Goal: Information Seeking & Learning: Learn about a topic

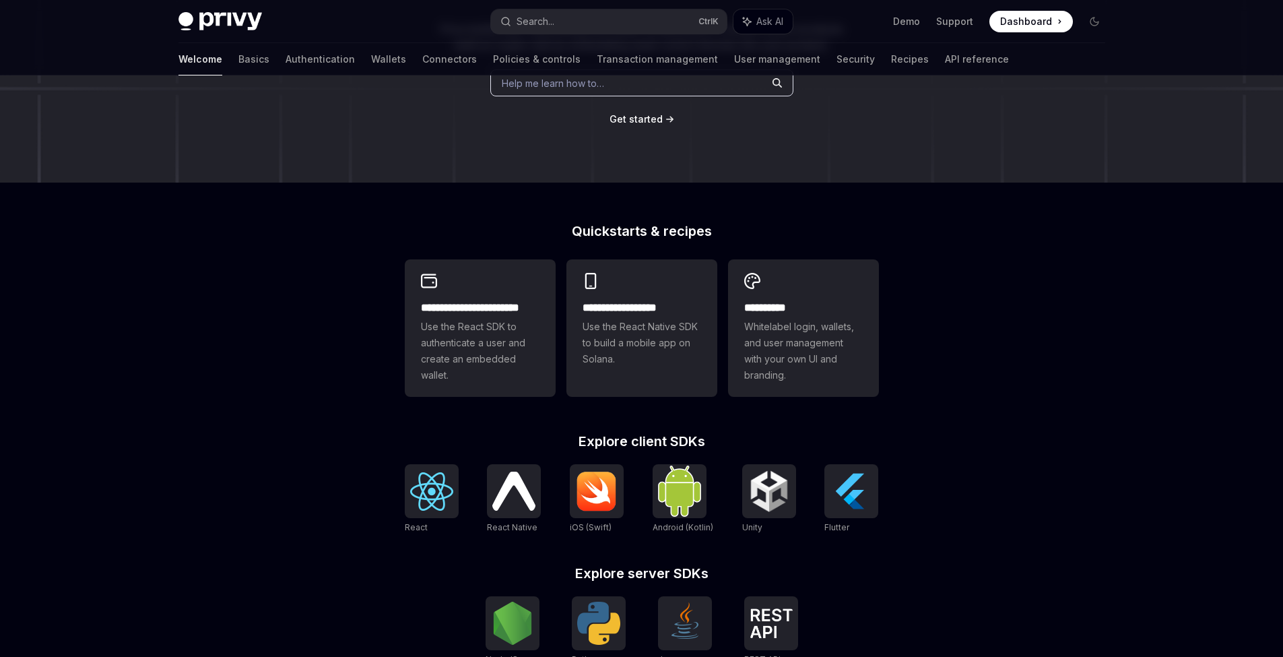
scroll to position [199, 0]
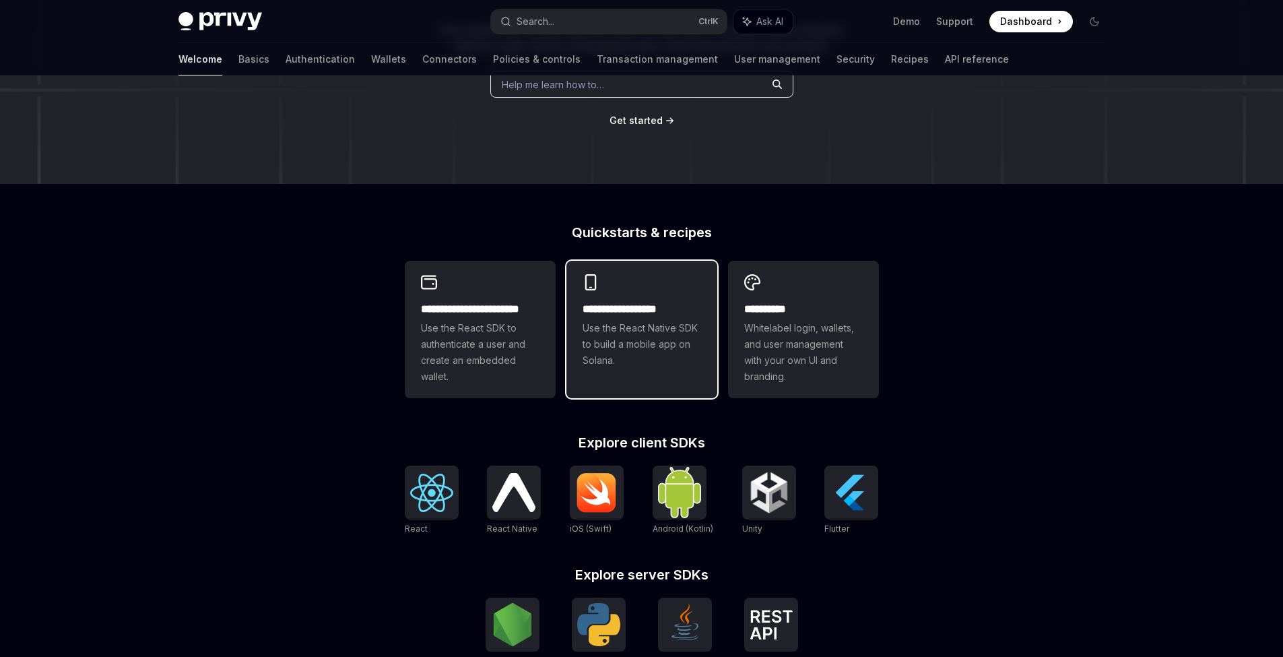
click at [639, 374] on div "**********" at bounding box center [641, 321] width 151 height 121
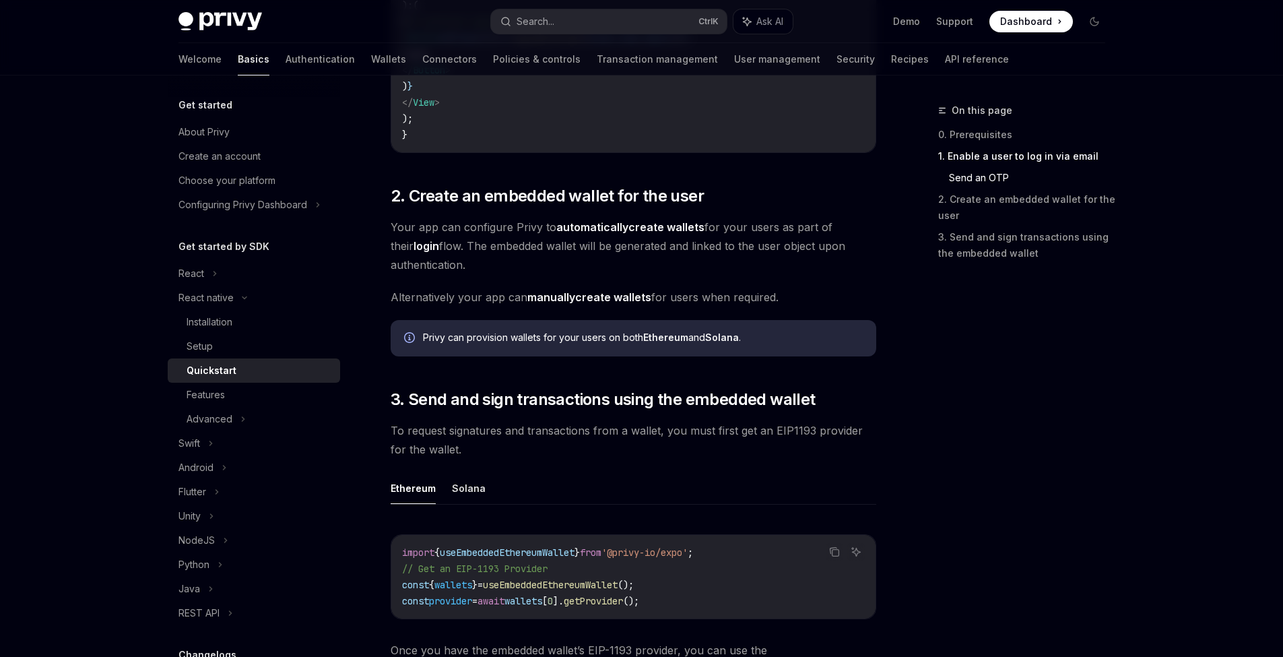
scroll to position [1291, 0]
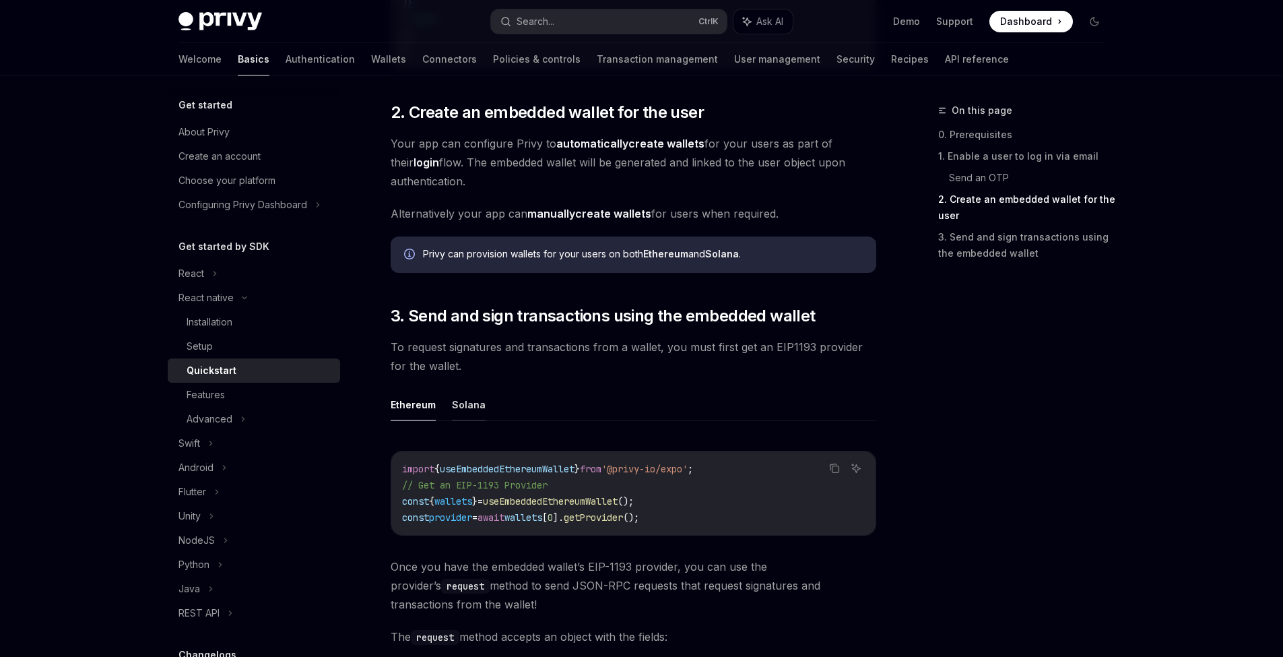
click at [470, 409] on button "Solana" at bounding box center [469, 405] width 34 height 32
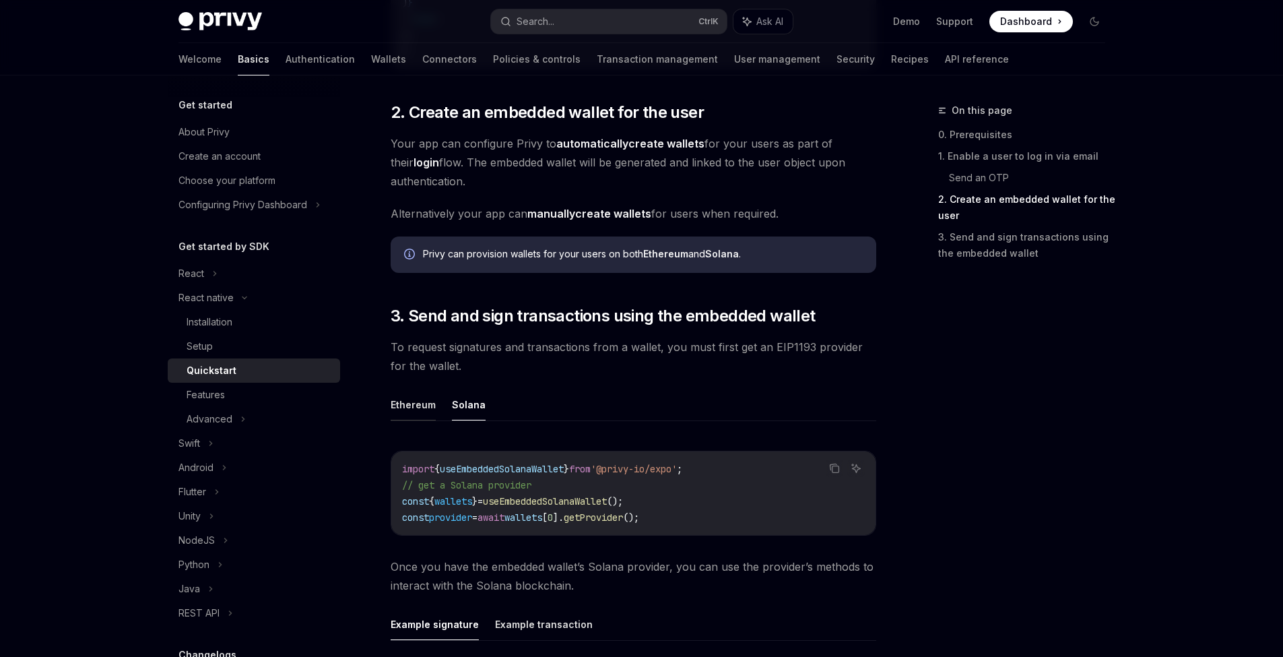
click at [418, 407] on button "Ethereum" at bounding box center [413, 405] width 45 height 32
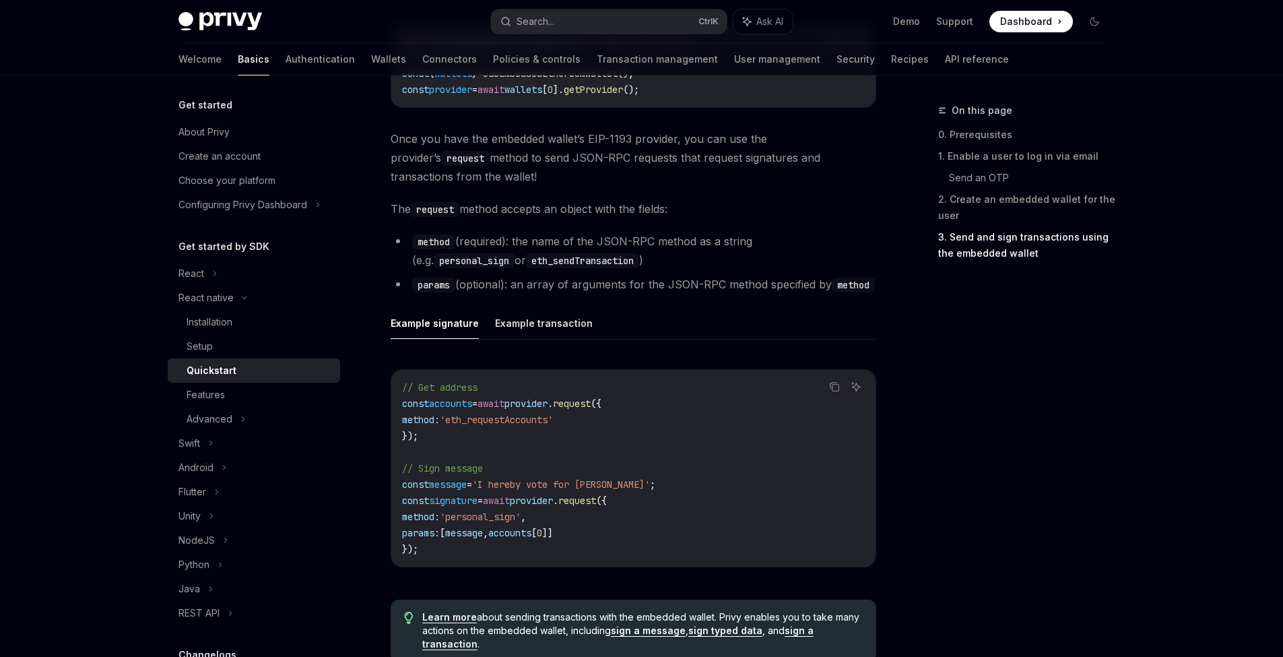
scroll to position [1719, 0]
click at [564, 325] on button "Example transaction" at bounding box center [544, 322] width 98 height 32
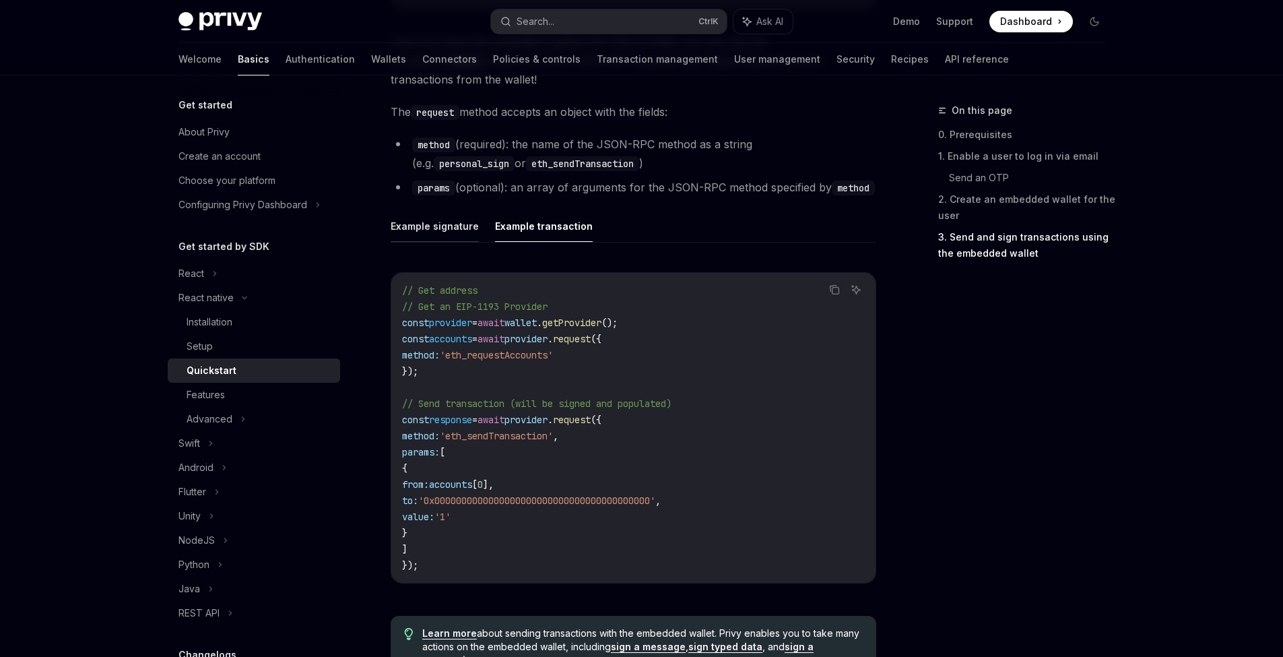
scroll to position [1819, 0]
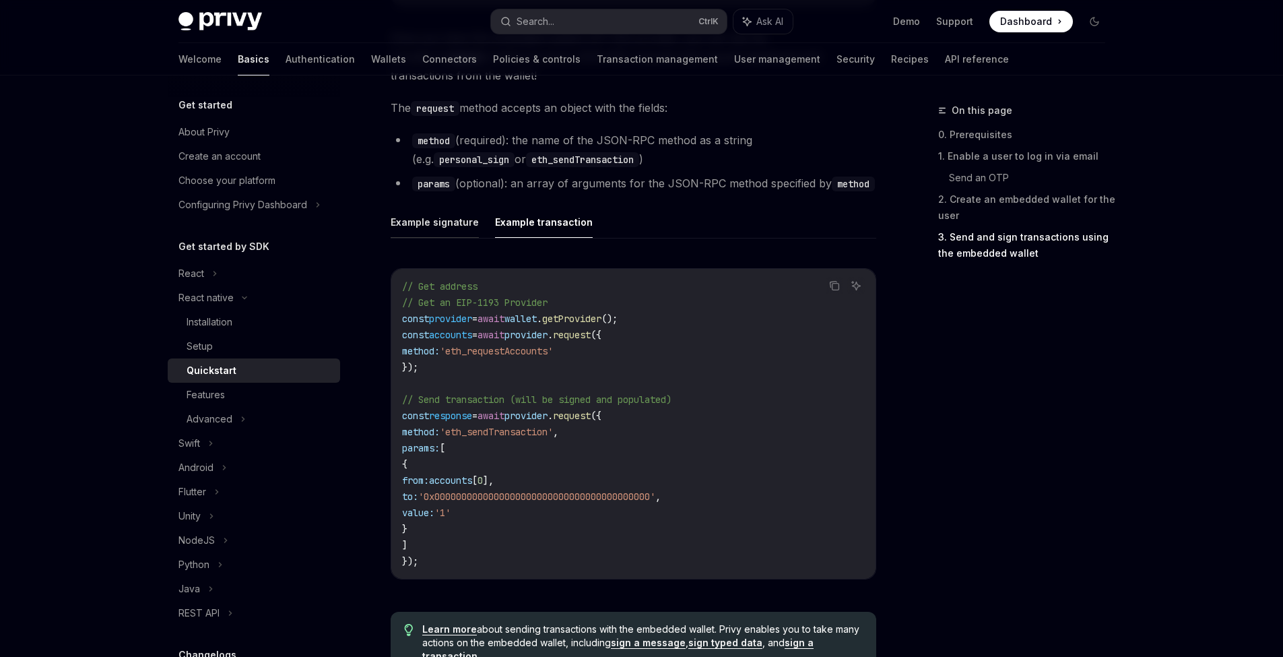
click at [428, 232] on button "Example signature" at bounding box center [435, 222] width 88 height 32
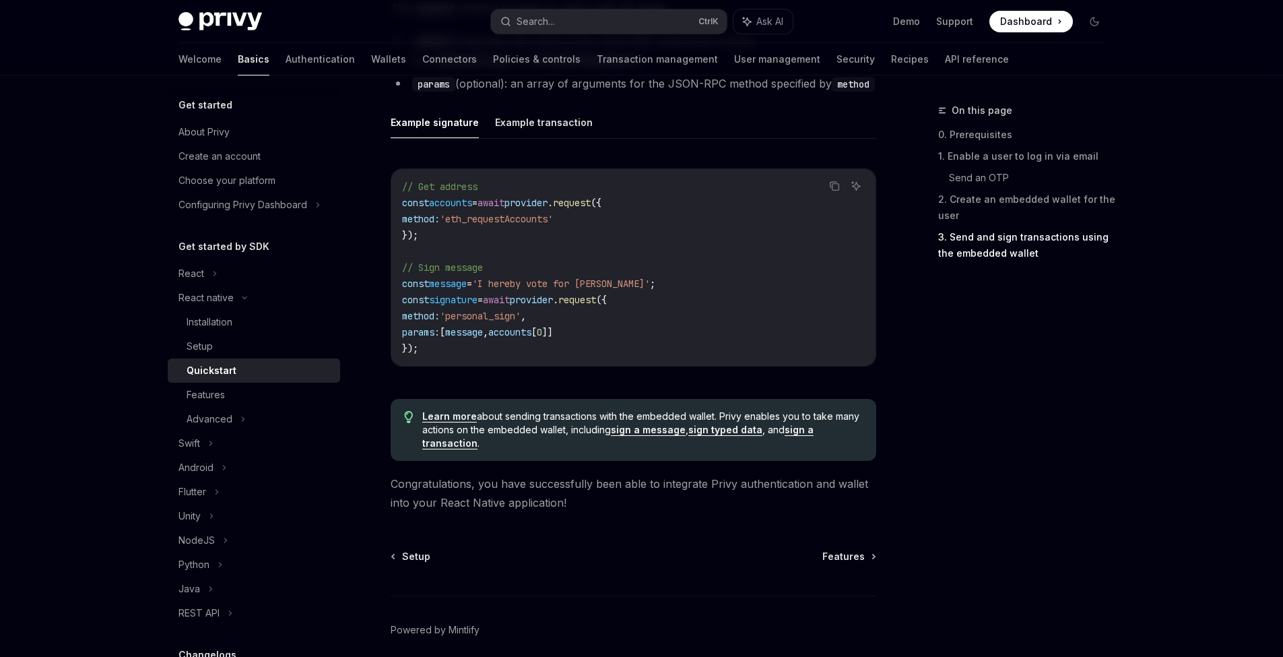
scroll to position [1974, 0]
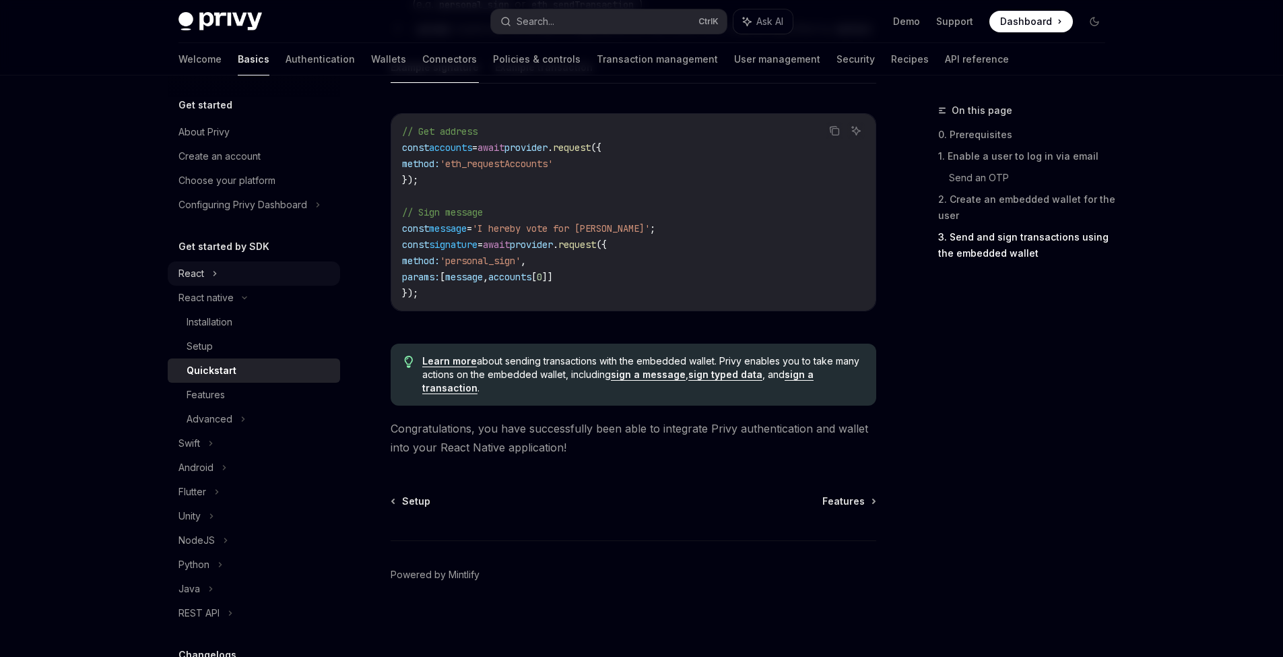
click at [216, 282] on div "React" at bounding box center [254, 273] width 172 height 24
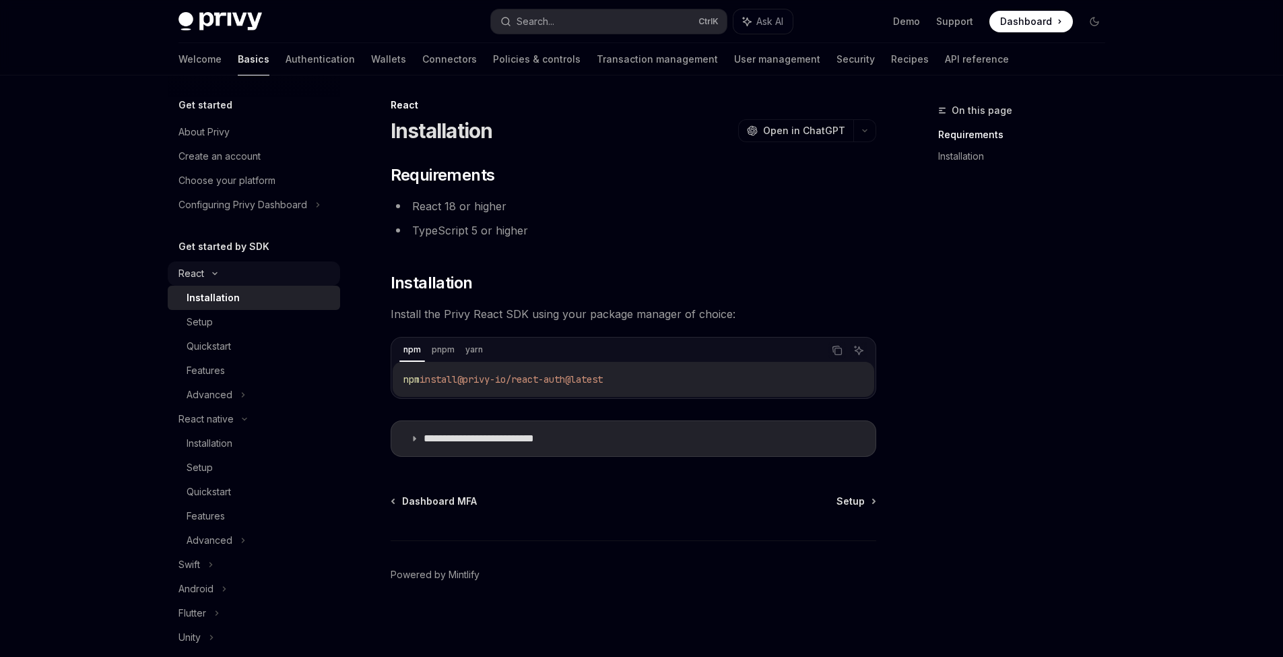
scroll to position [5, 0]
click at [238, 399] on div "Advanced" at bounding box center [254, 394] width 172 height 24
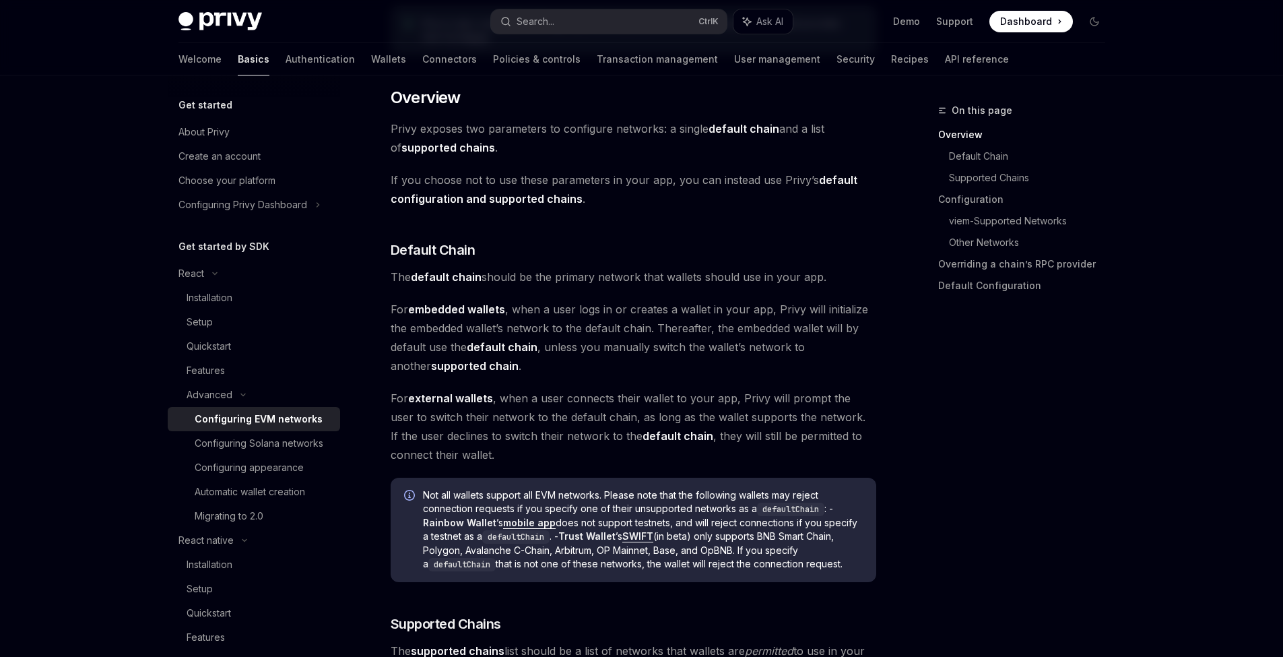
scroll to position [318, 0]
click at [311, 448] on div "Configuring Solana networks" at bounding box center [259, 443] width 129 height 16
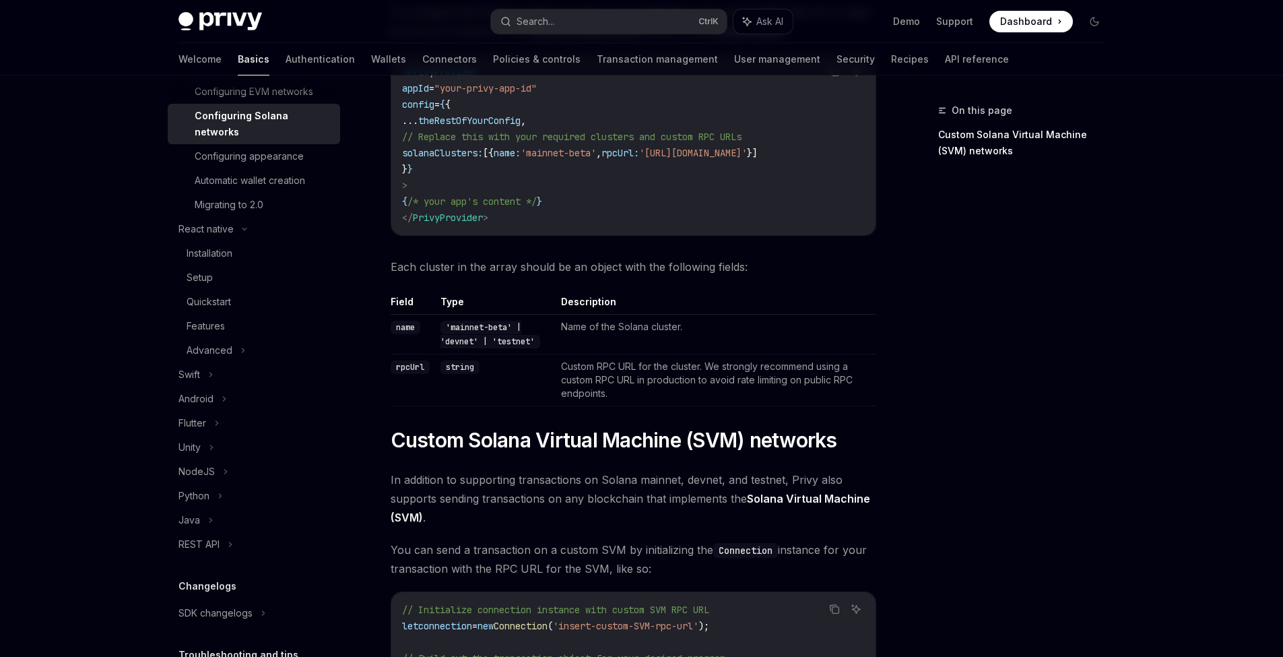
scroll to position [328, 0]
click at [238, 548] on div "REST API" at bounding box center [254, 543] width 172 height 24
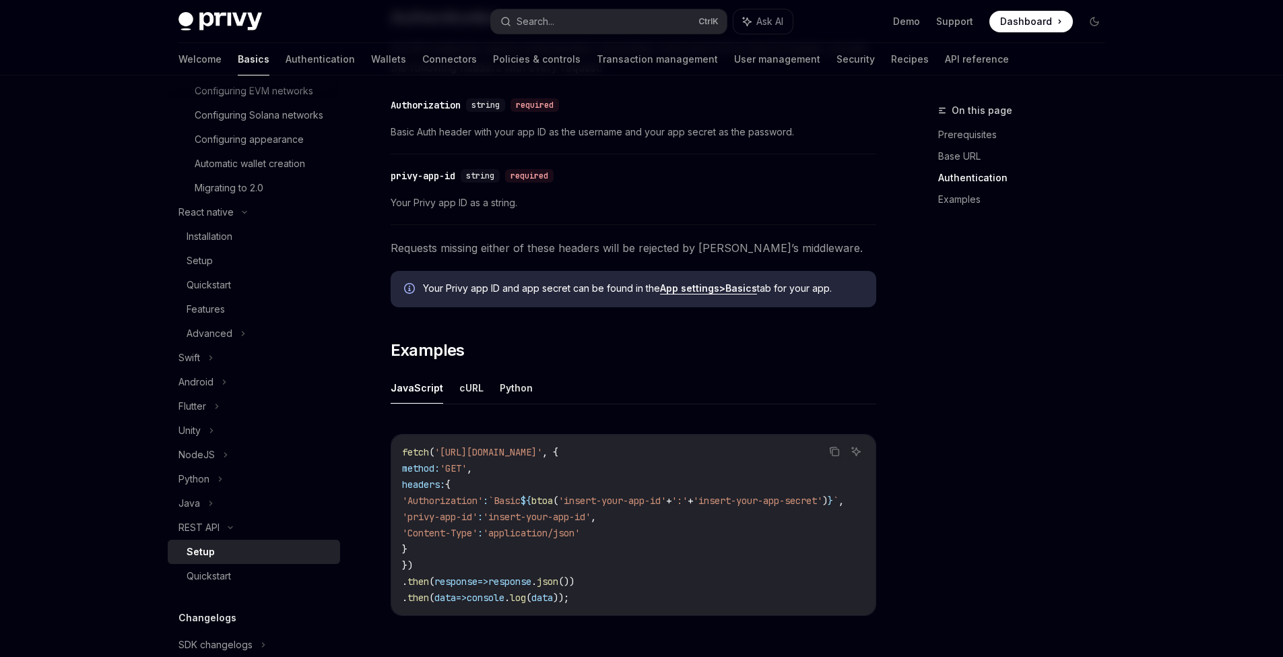
scroll to position [440, 0]
click at [470, 390] on button "cURL" at bounding box center [471, 387] width 24 height 32
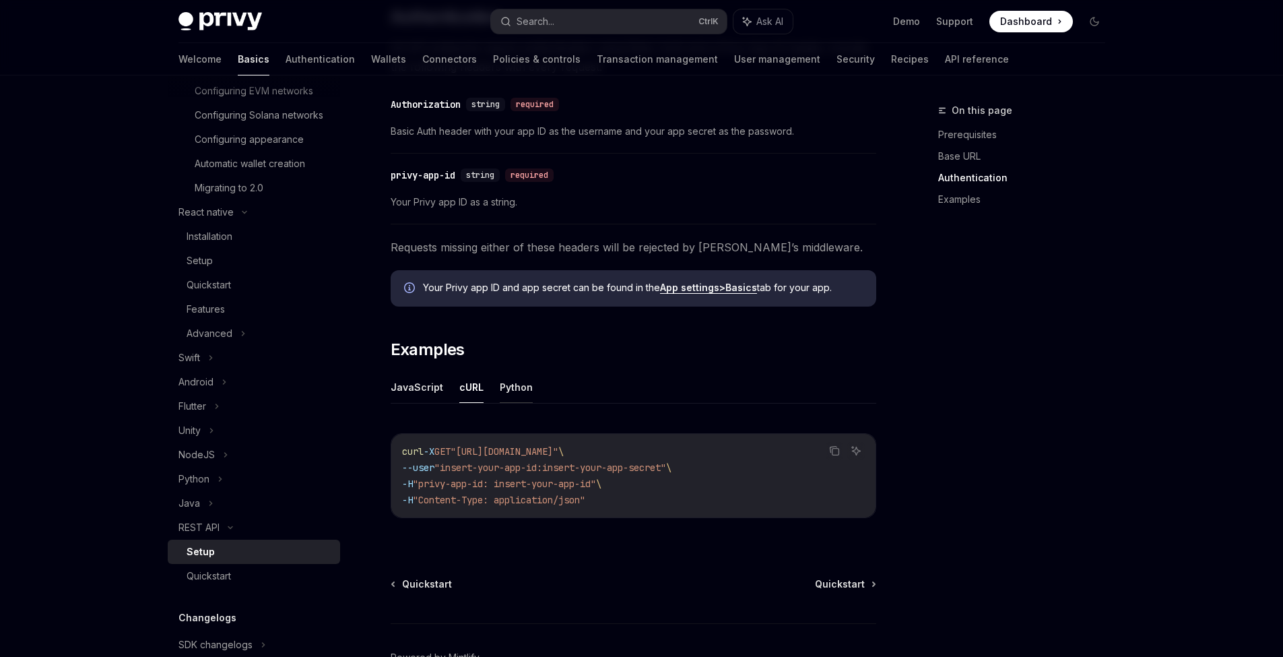
click at [516, 381] on button "Python" at bounding box center [516, 387] width 33 height 32
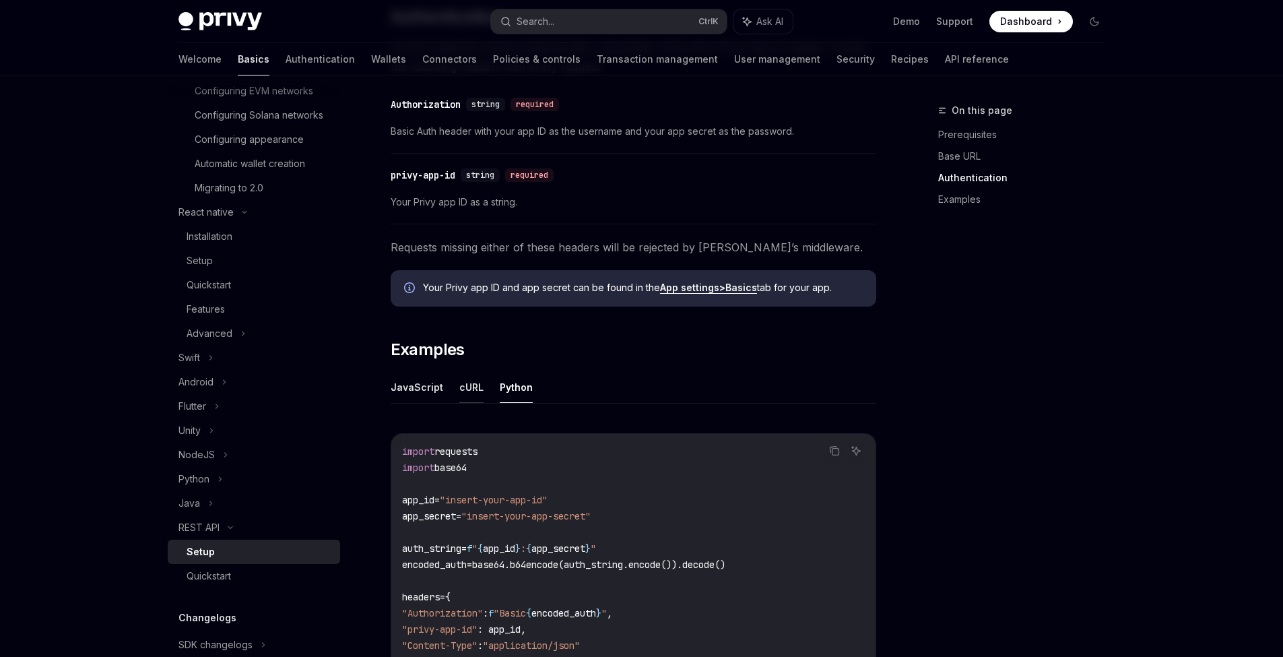
click at [461, 384] on button "cURL" at bounding box center [471, 387] width 24 height 32
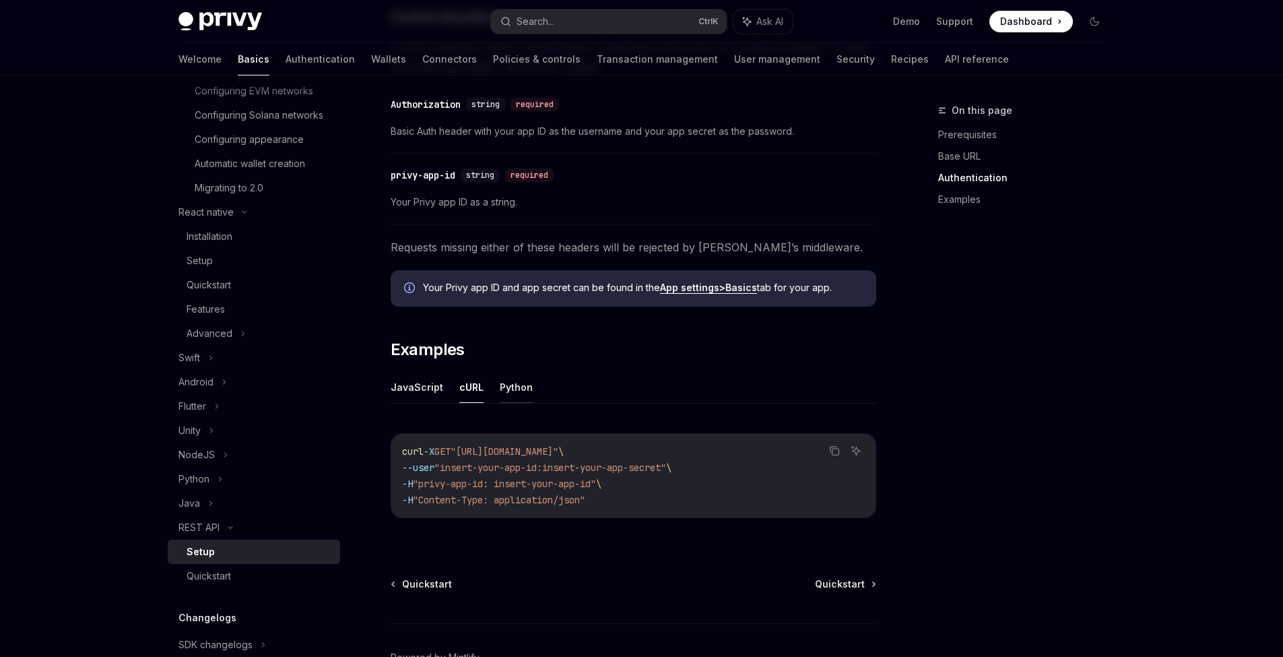
click at [519, 385] on button "Python" at bounding box center [516, 387] width 33 height 32
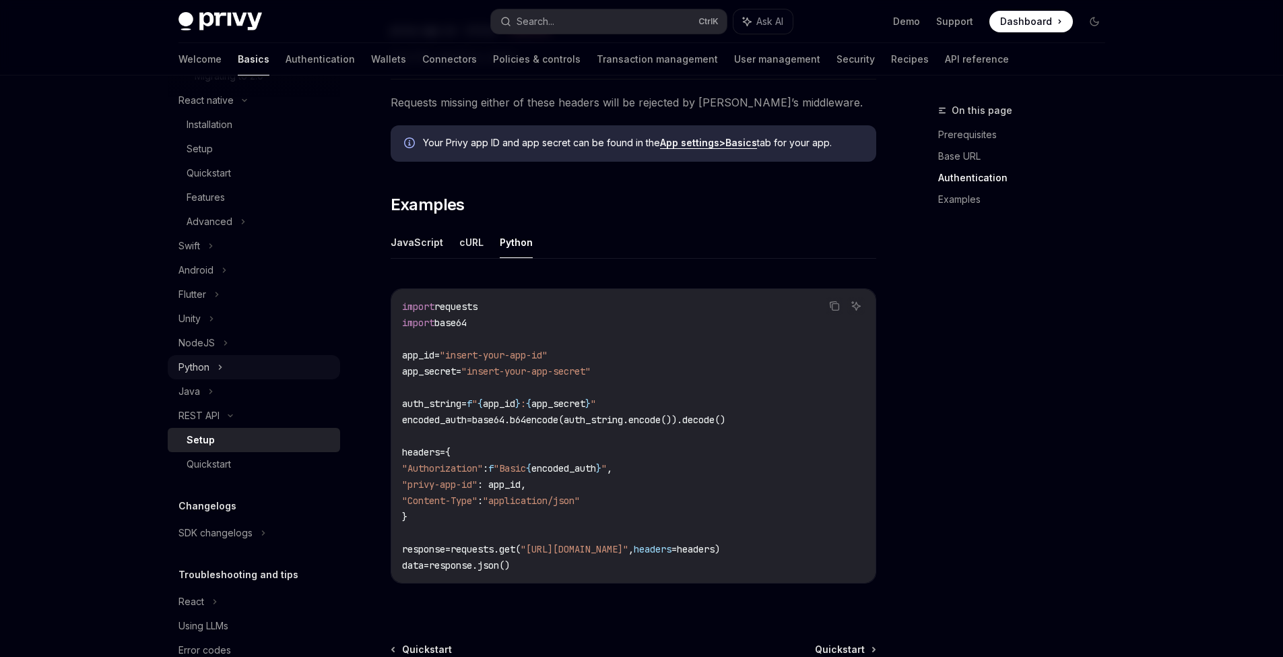
scroll to position [454, 0]
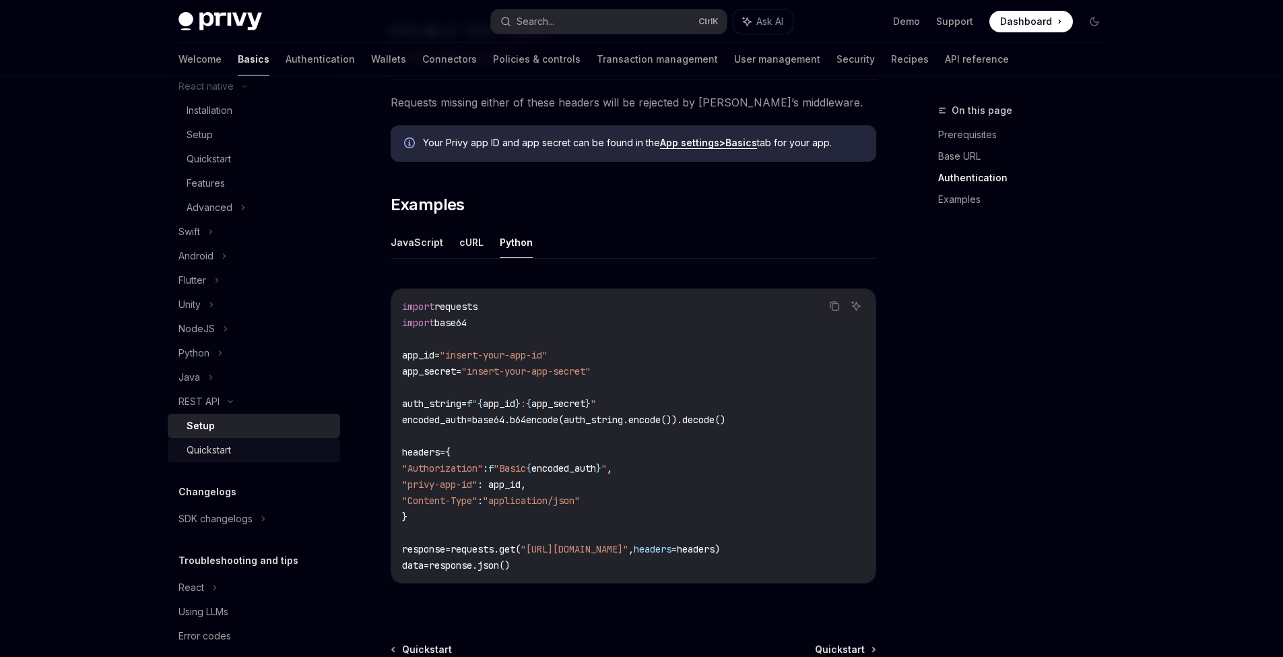
click at [236, 458] on div "Quickstart" at bounding box center [259, 450] width 145 height 16
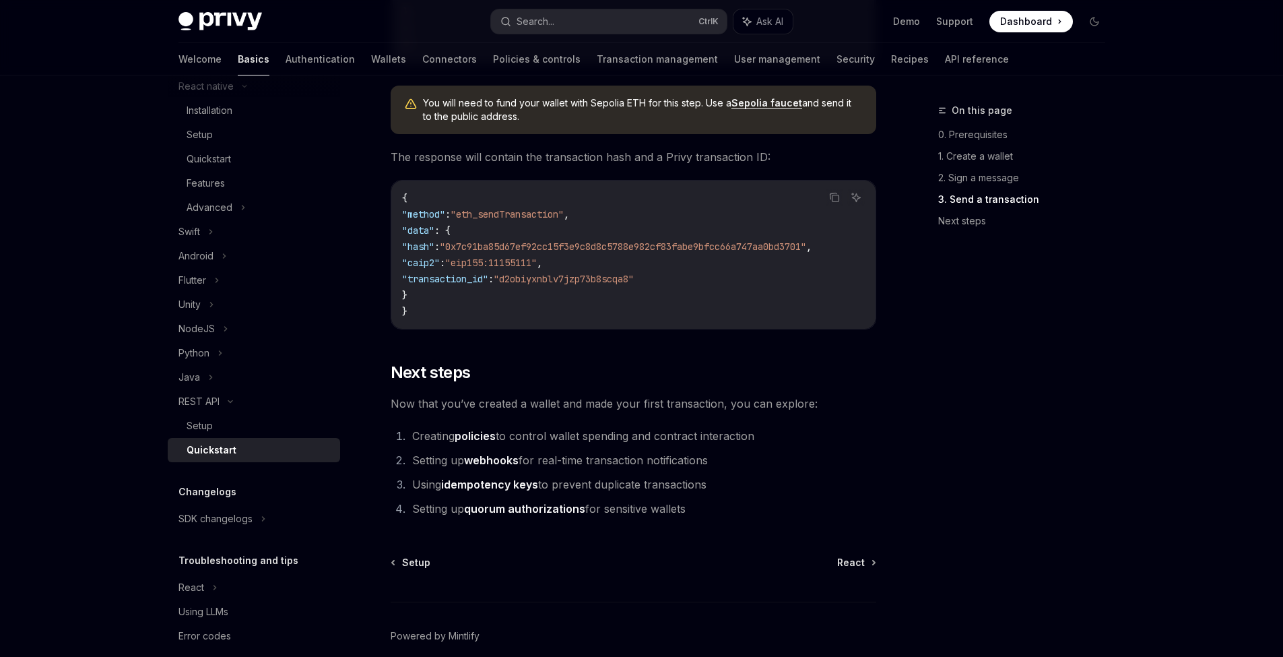
scroll to position [488, 0]
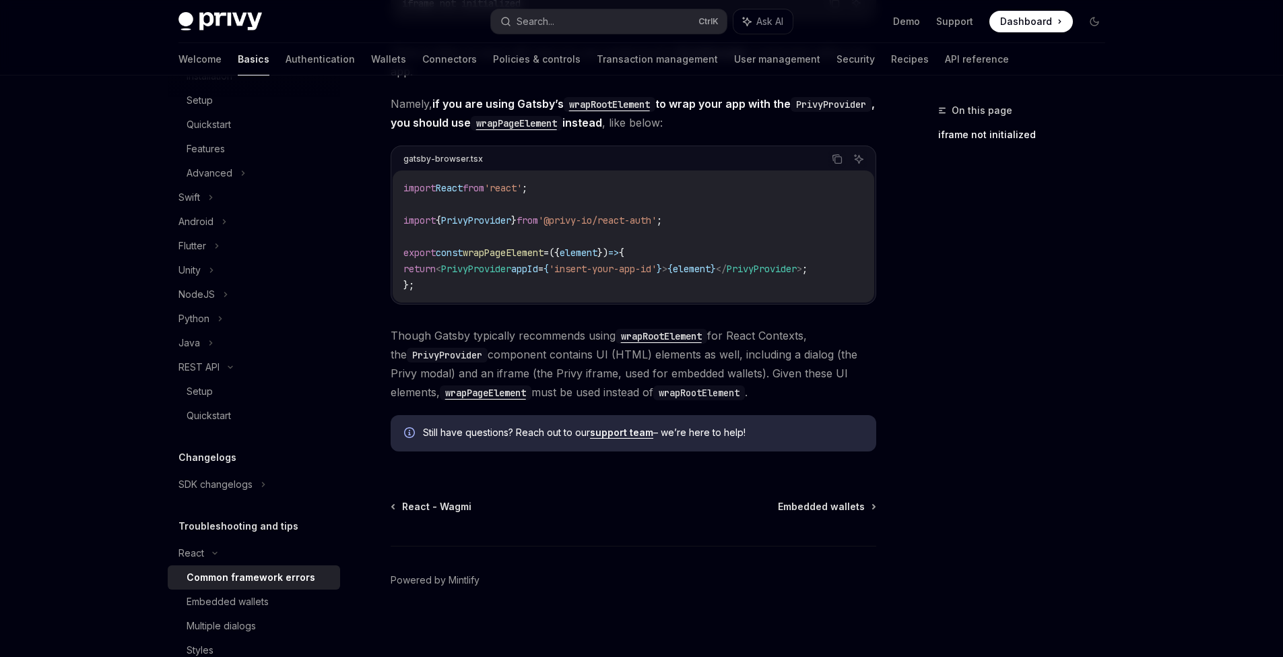
scroll to position [609, 0]
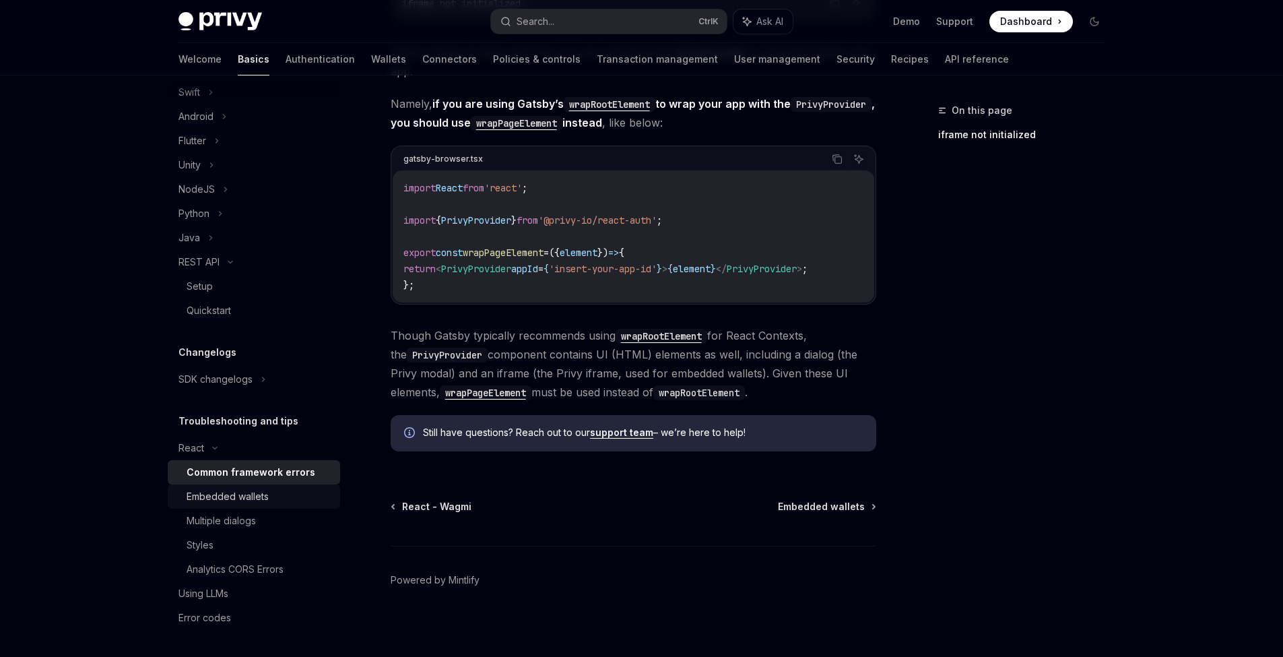
click at [259, 494] on div "Embedded wallets" at bounding box center [228, 496] width 82 height 16
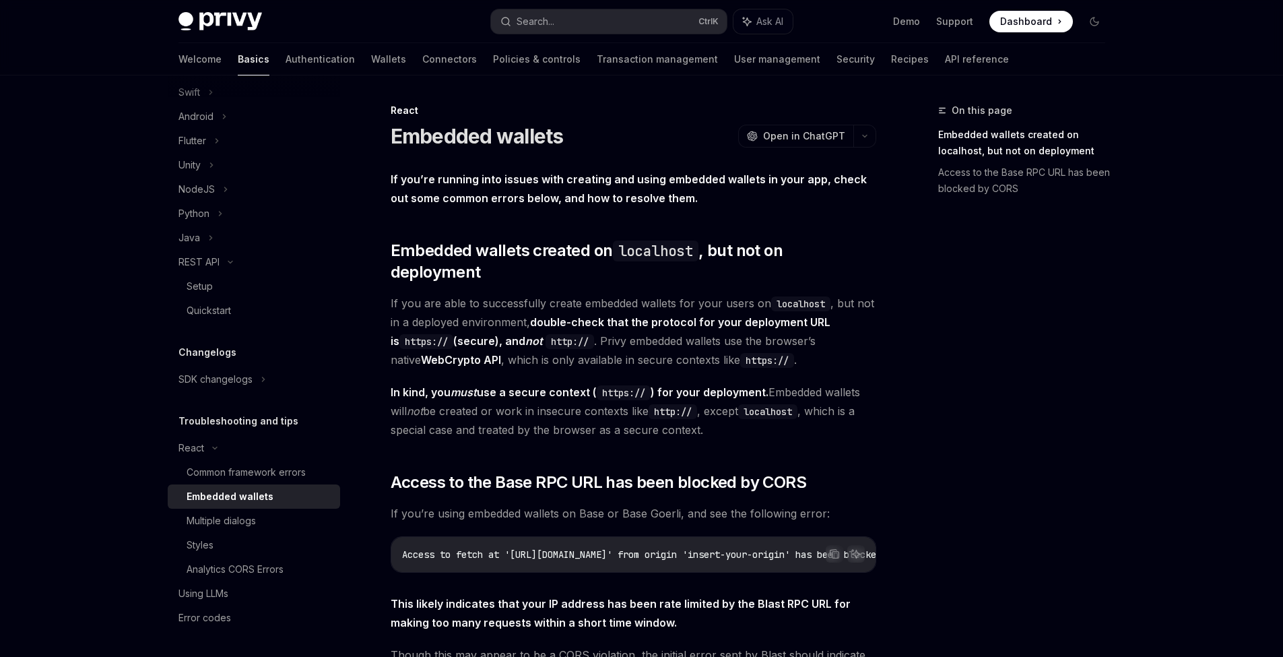
click at [795, 382] on span "In kind, you must use a secure context ( https:// ) for your deployment. Embedd…" at bounding box center [633, 410] width 485 height 57
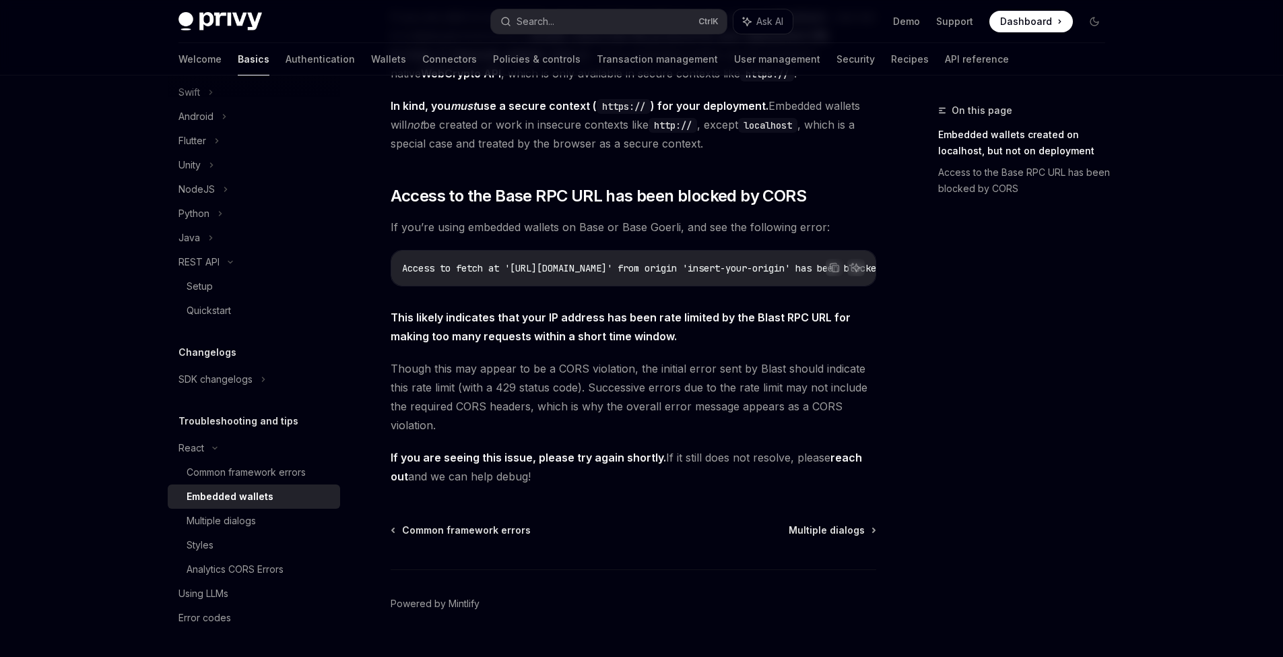
scroll to position [299, 0]
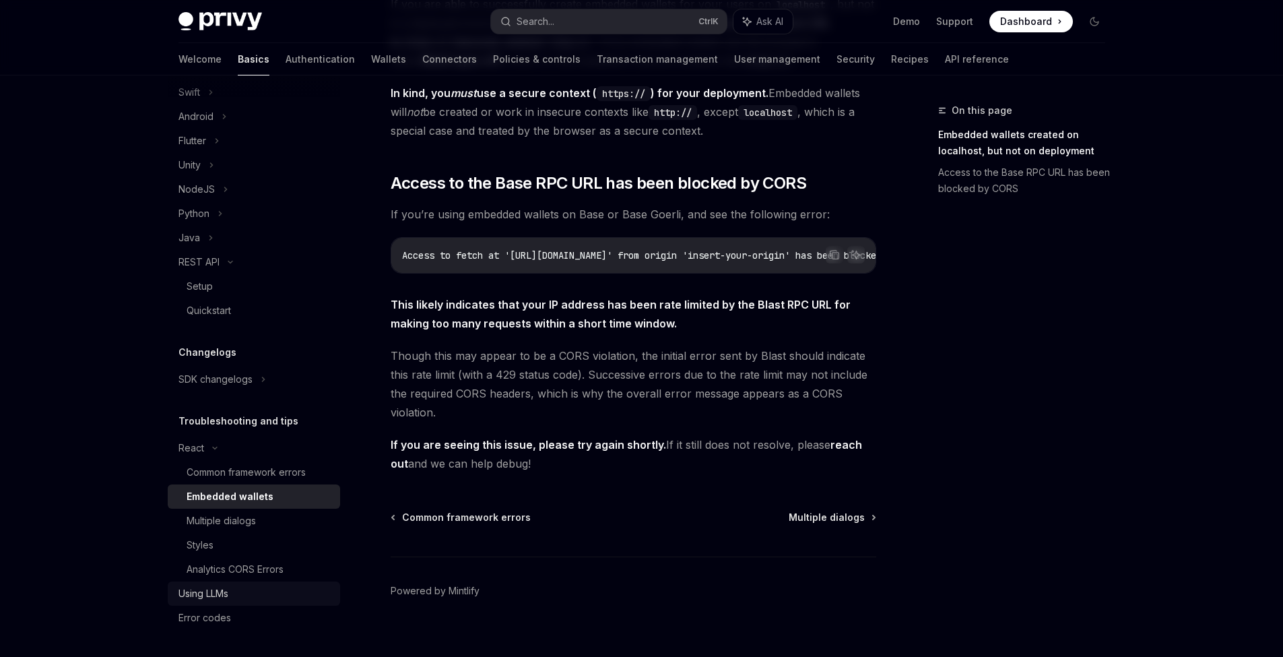
click at [238, 585] on div "Using LLMs" at bounding box center [255, 593] width 154 height 16
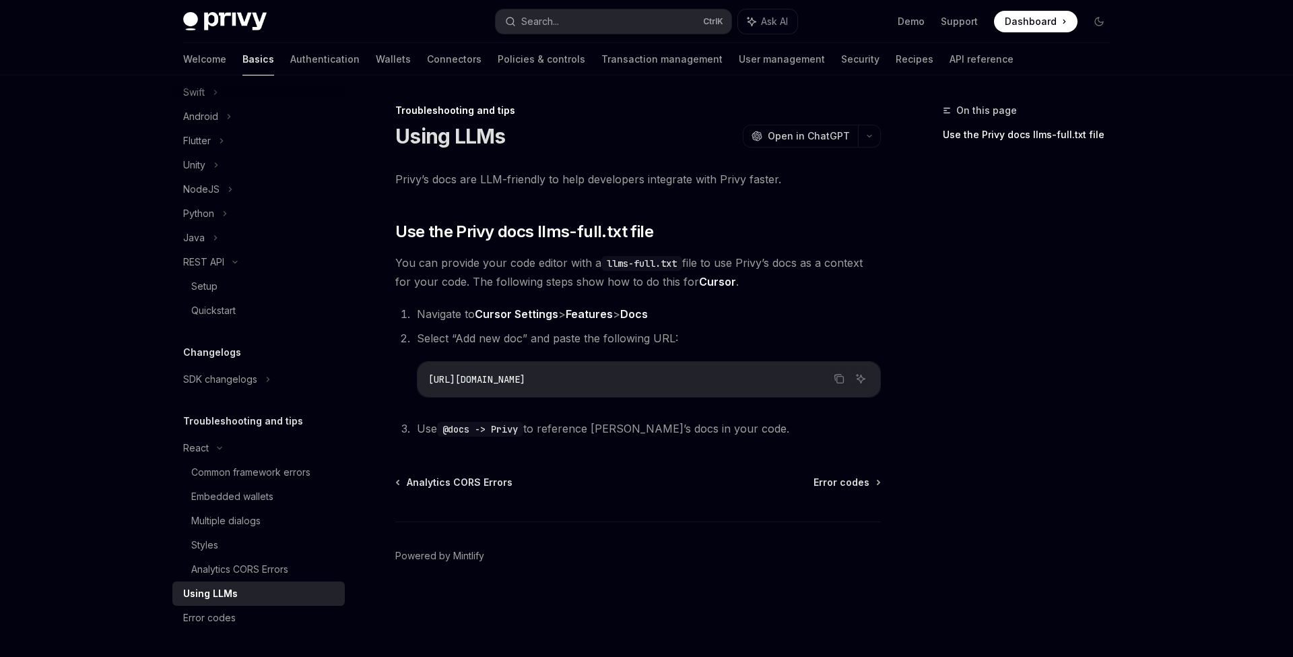
click at [255, 604] on link "Using LLMs" at bounding box center [258, 593] width 172 height 24
click at [234, 626] on link "Error codes" at bounding box center [258, 617] width 172 height 24
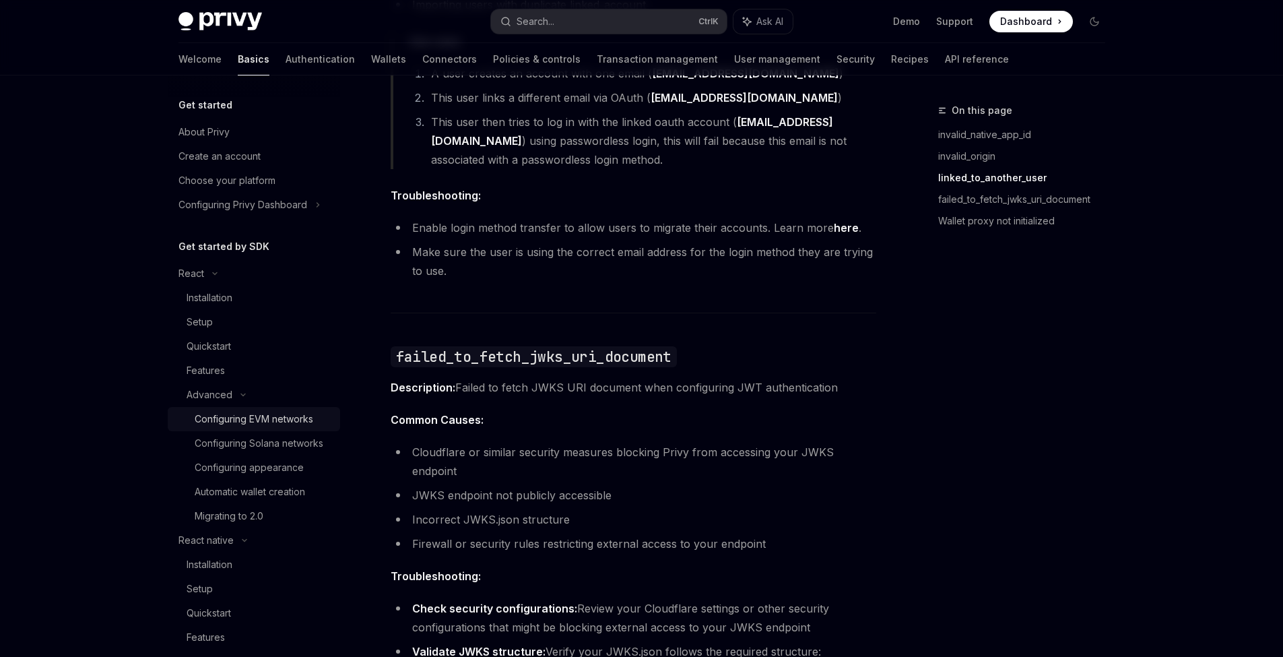
scroll to position [1240, 0]
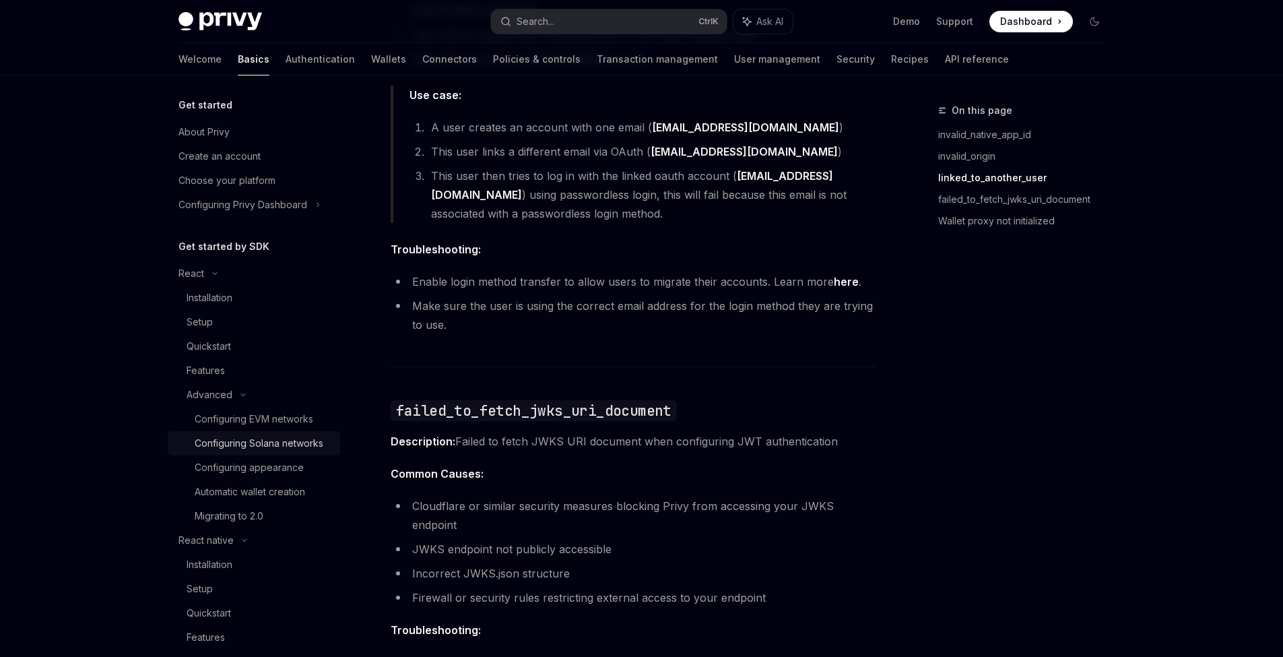
click at [266, 438] on div "Configuring Solana networks" at bounding box center [259, 443] width 129 height 16
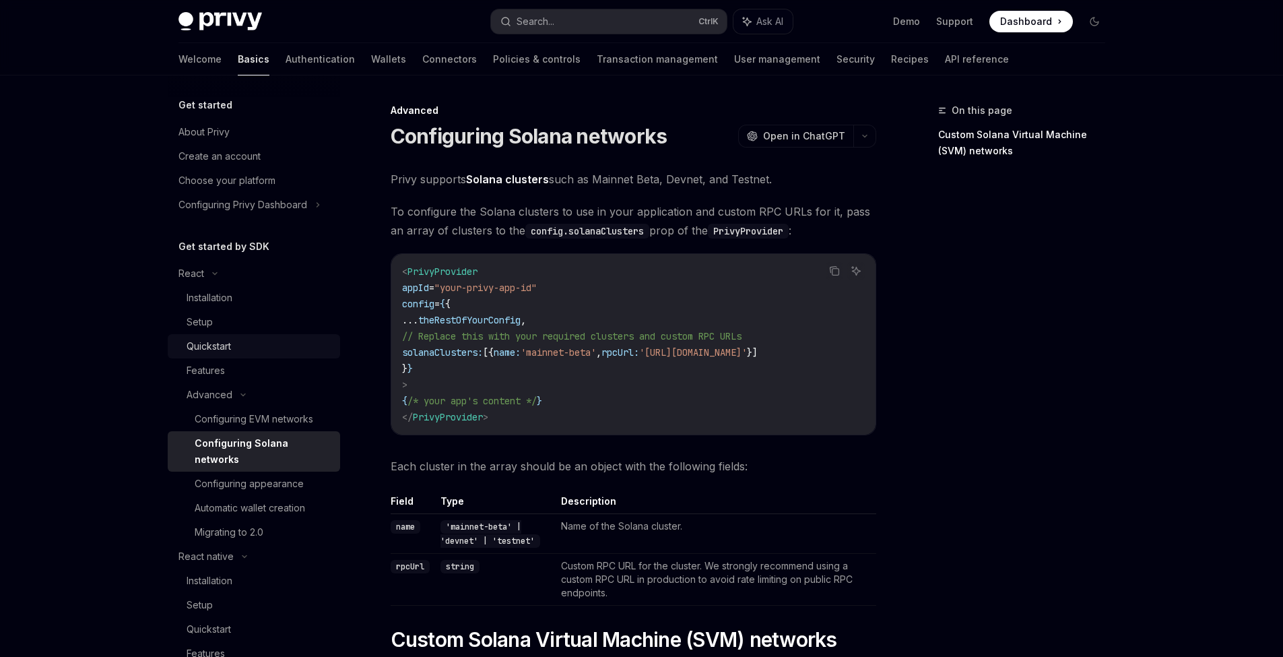
click at [235, 344] on div "Quickstart" at bounding box center [259, 346] width 145 height 16
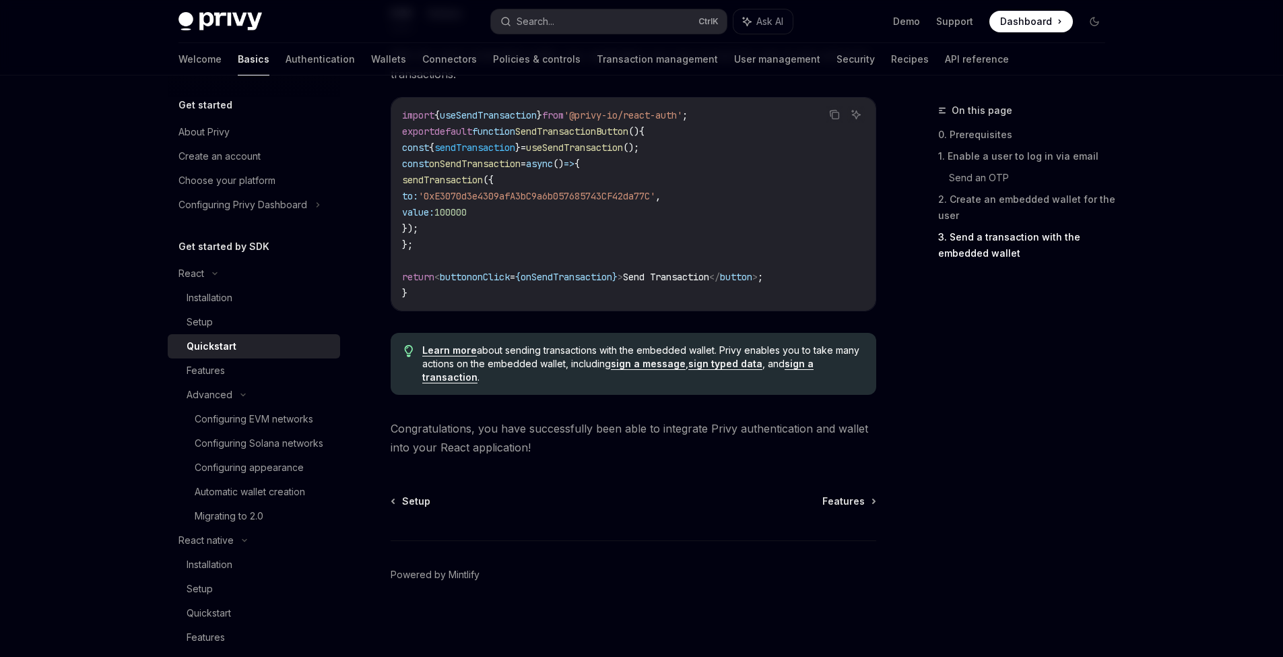
scroll to position [1297, 0]
click at [856, 499] on span "Features" at bounding box center [843, 500] width 42 height 13
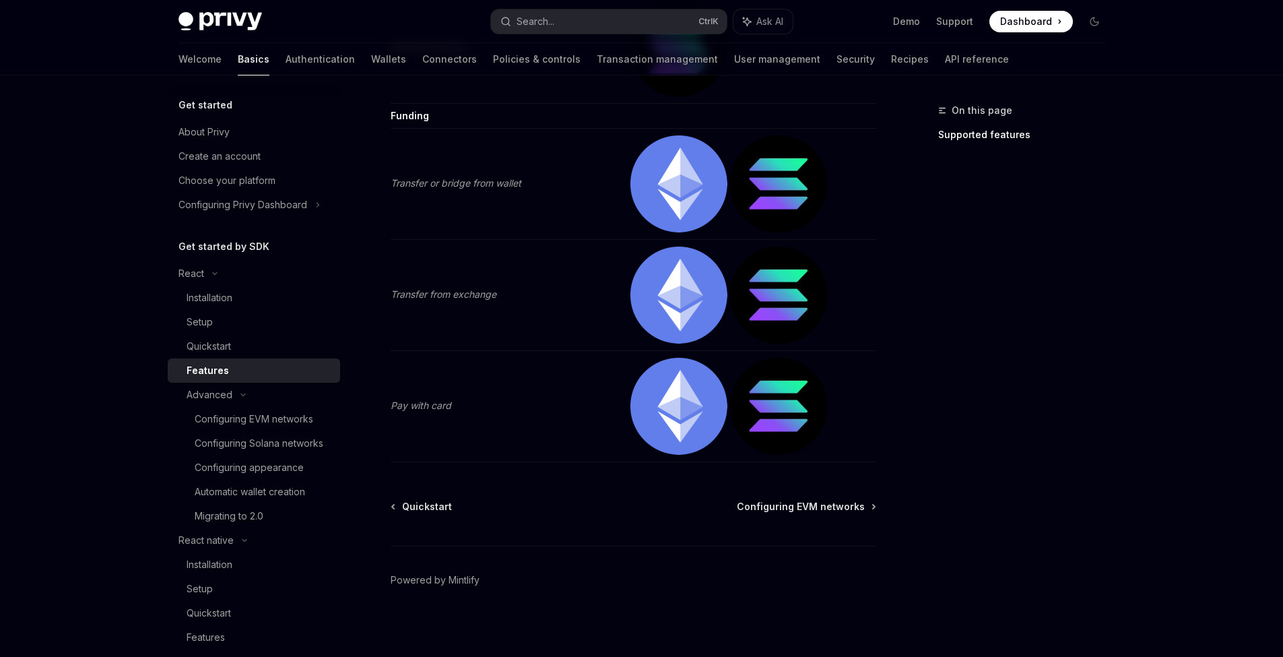
scroll to position [2810, 0]
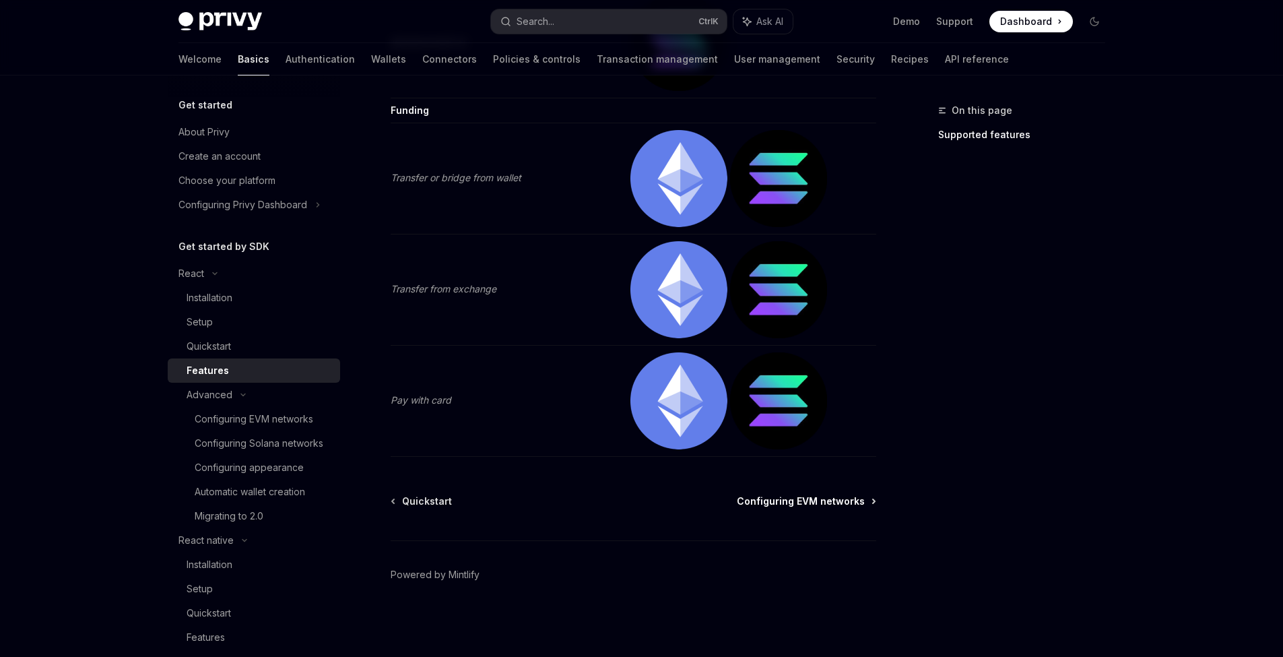
click at [849, 504] on span "Configuring EVM networks" at bounding box center [801, 500] width 128 height 13
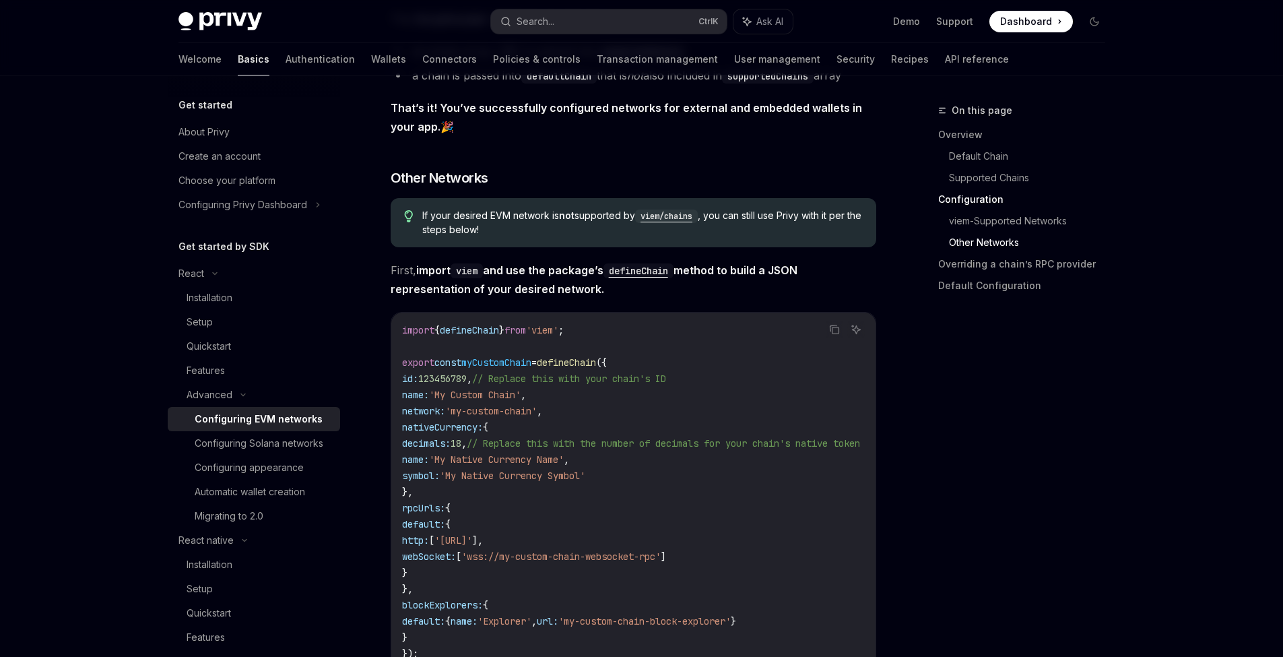
scroll to position [2255, 0]
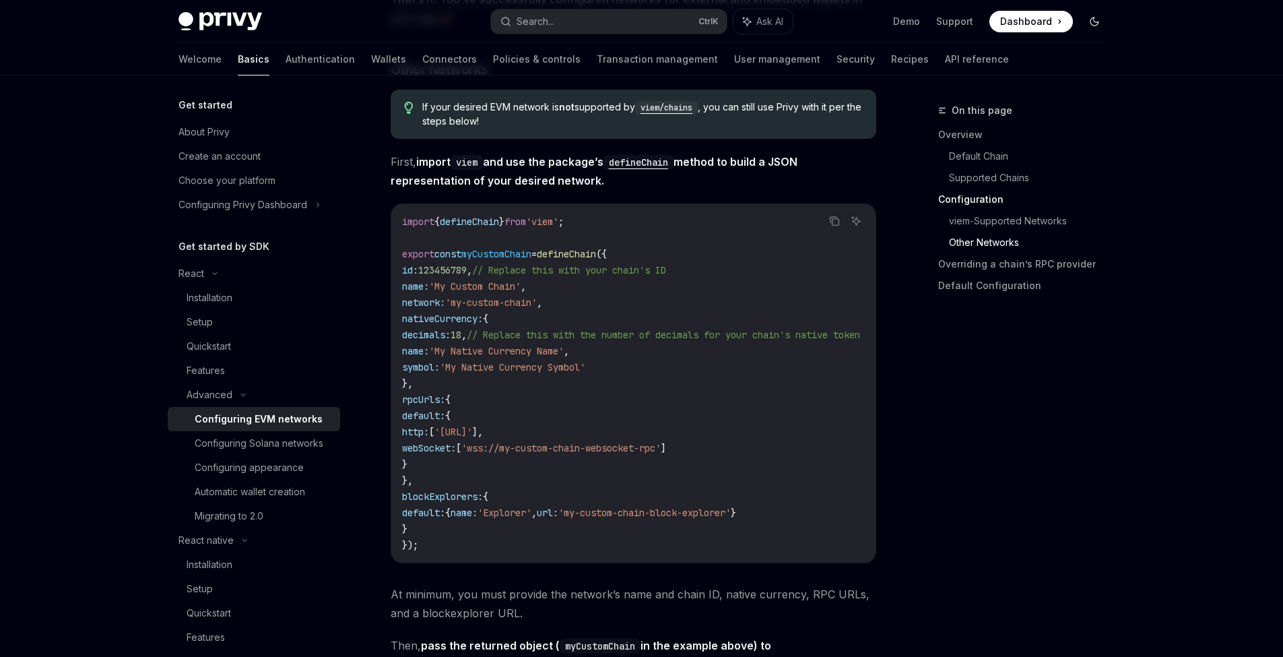
click at [1098, 24] on icon "Toggle dark mode" at bounding box center [1094, 21] width 11 height 11
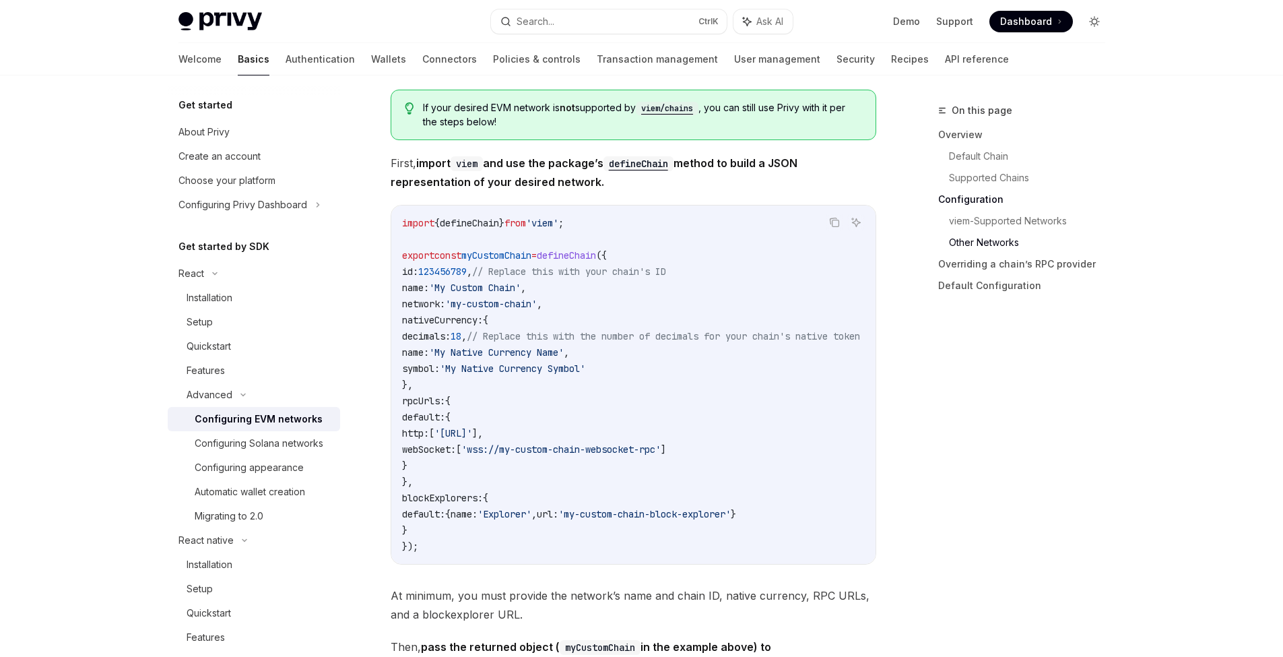
click at [1098, 24] on icon "Toggle dark mode" at bounding box center [1094, 21] width 11 height 11
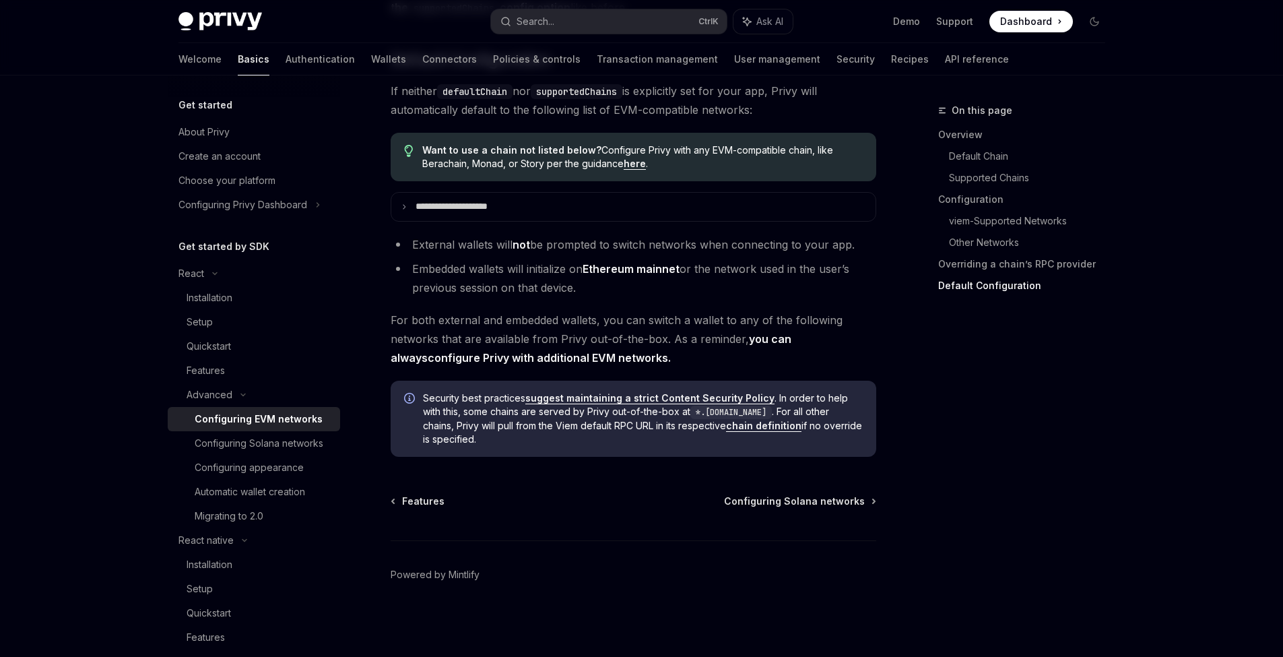
scroll to position [3400, 0]
click at [252, 451] on div "Configuring Solana networks" at bounding box center [259, 443] width 129 height 16
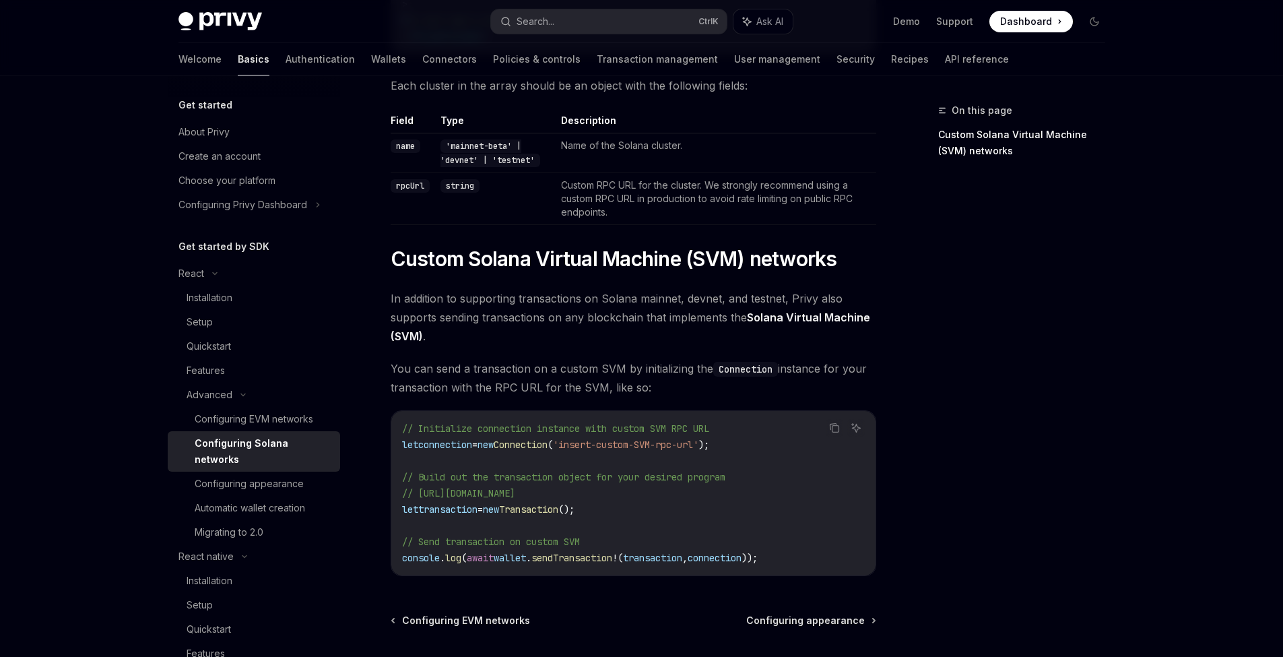
scroll to position [505, 0]
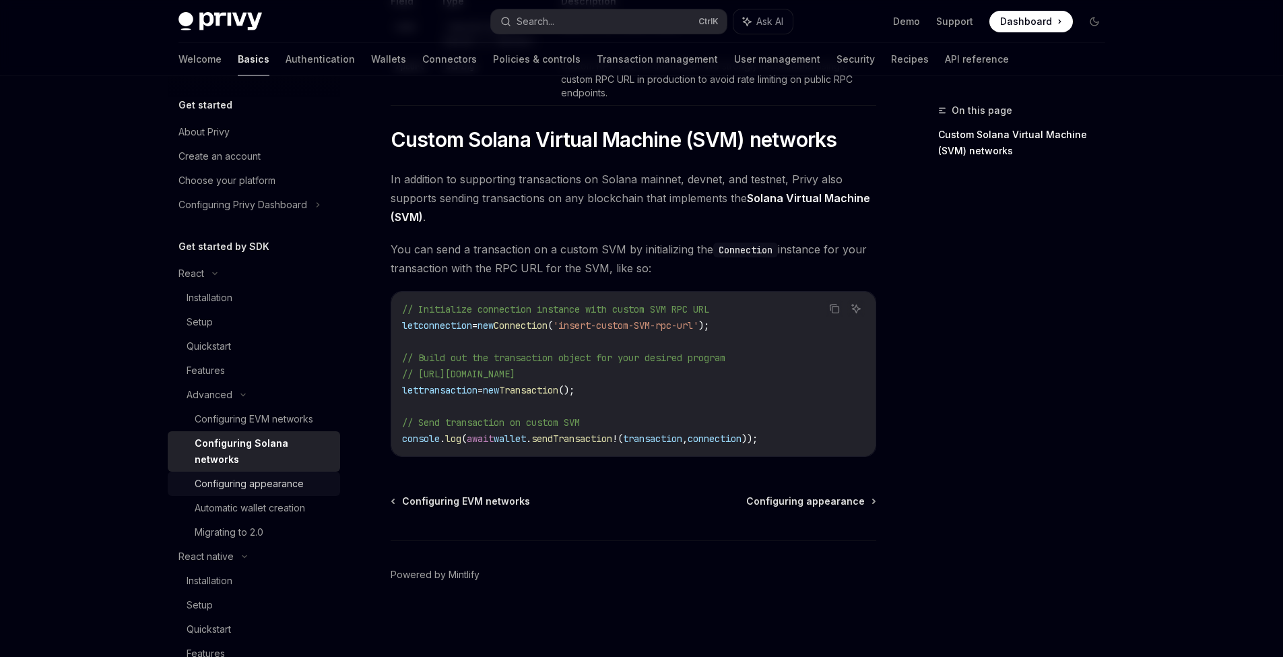
click at [266, 483] on div "Configuring appearance" at bounding box center [249, 483] width 109 height 16
type textarea "*"
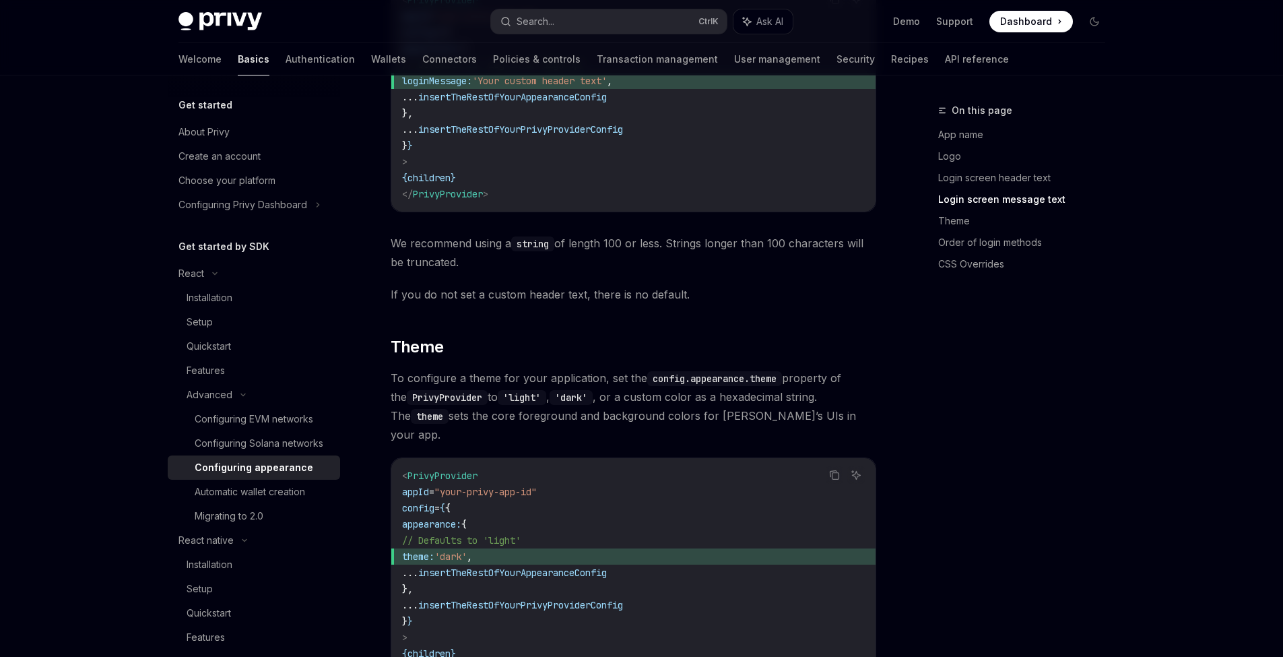
scroll to position [1681, 0]
